Goal: Information Seeking & Learning: Find specific fact

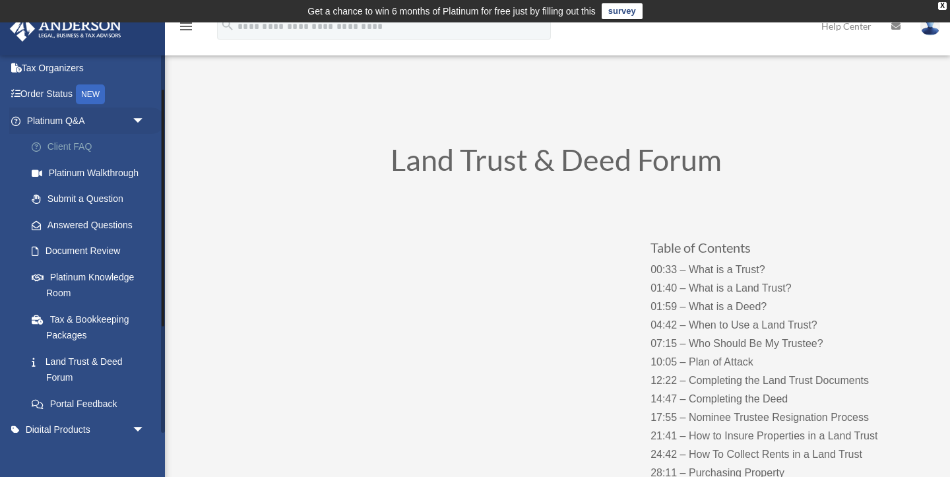
scroll to position [57, 0]
click at [91, 198] on link "Submit a Question" at bounding box center [91, 197] width 146 height 26
click at [88, 223] on link "Answered Questions" at bounding box center [91, 223] width 146 height 26
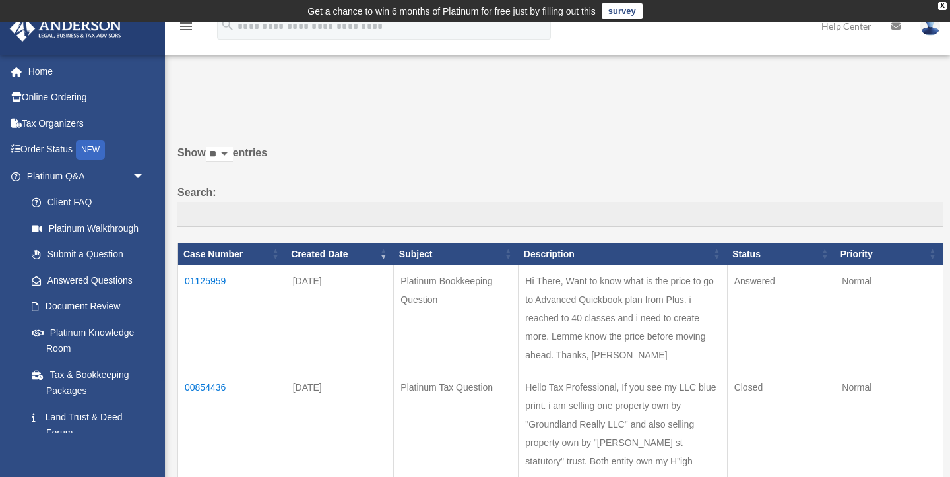
click at [203, 282] on td "01125959" at bounding box center [232, 318] width 108 height 106
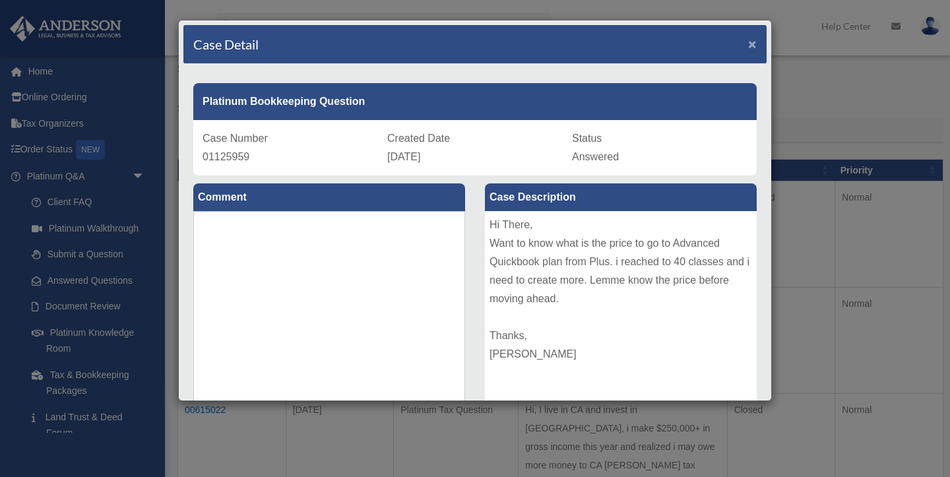
click at [749, 42] on span "×" at bounding box center [752, 43] width 9 height 15
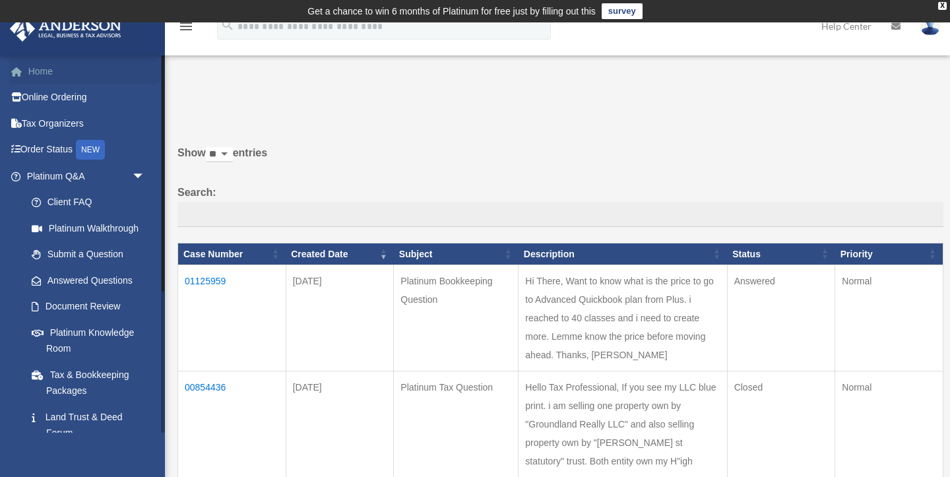
click at [59, 69] on link "Home" at bounding box center [87, 71] width 156 height 26
